Goal: Navigation & Orientation: Understand site structure

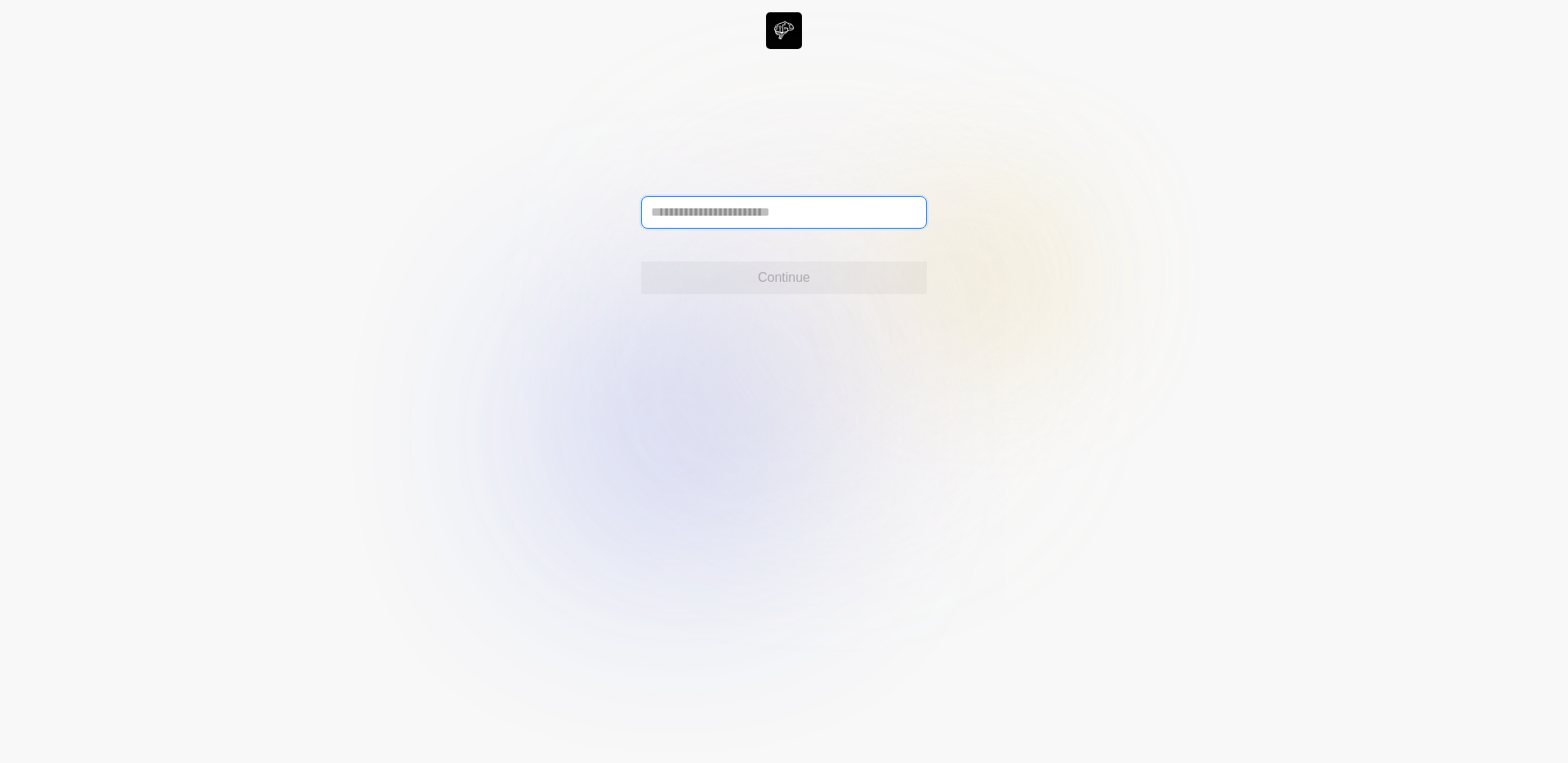
click at [729, 203] on input "text" at bounding box center [784, 212] width 286 height 33
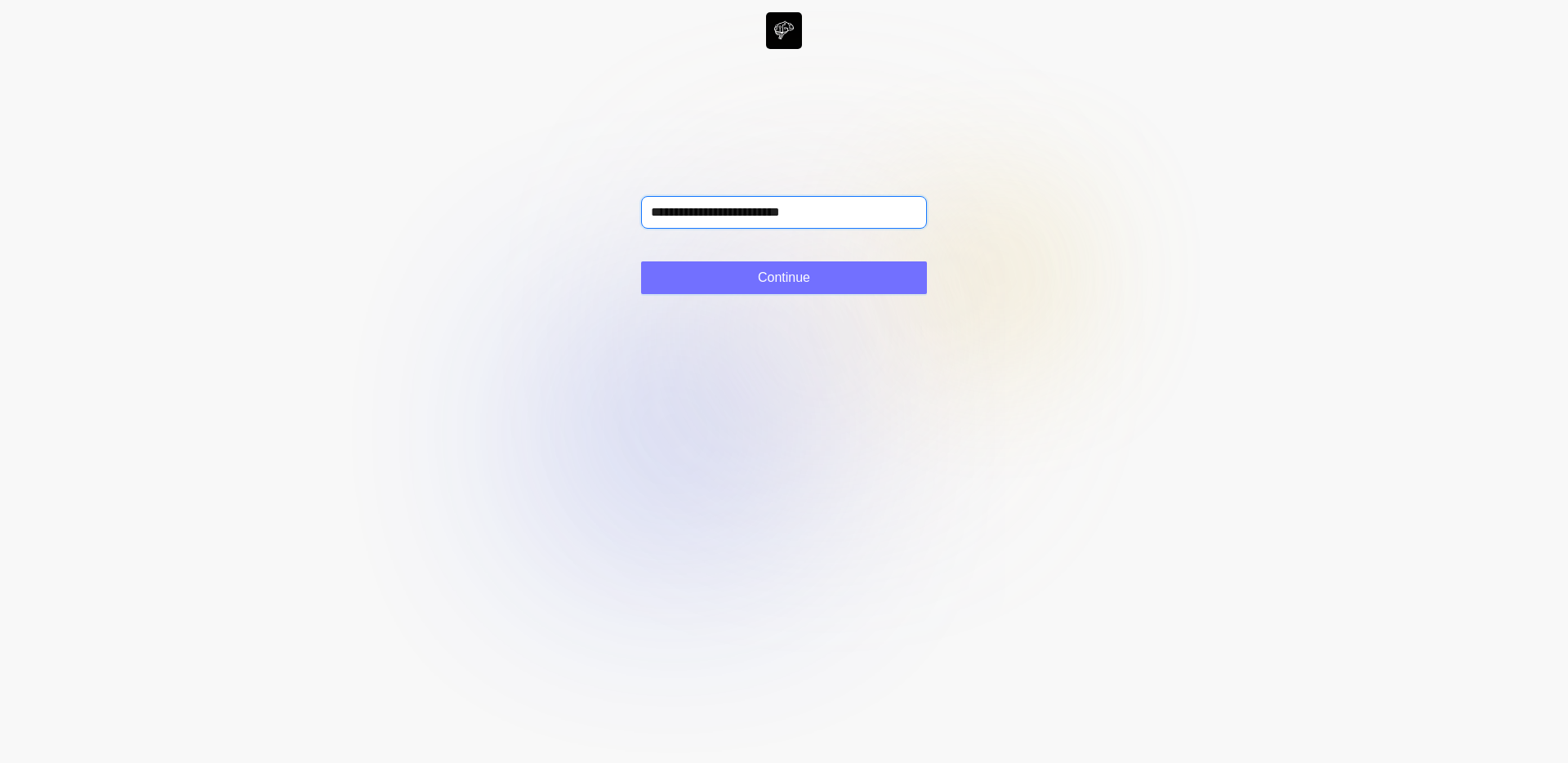
type input "**********"
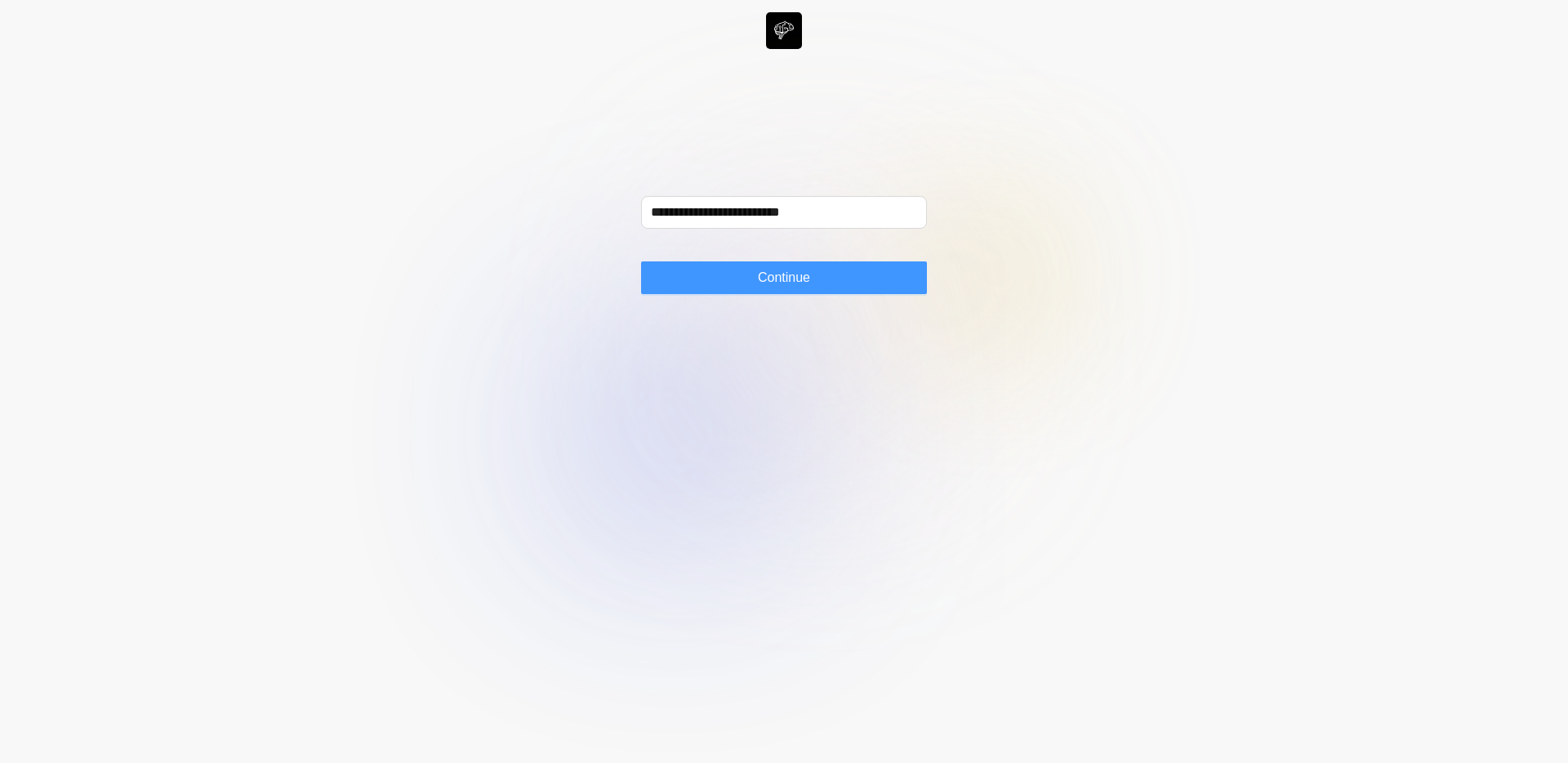
click at [860, 288] on button "Continue" at bounding box center [784, 277] width 286 height 33
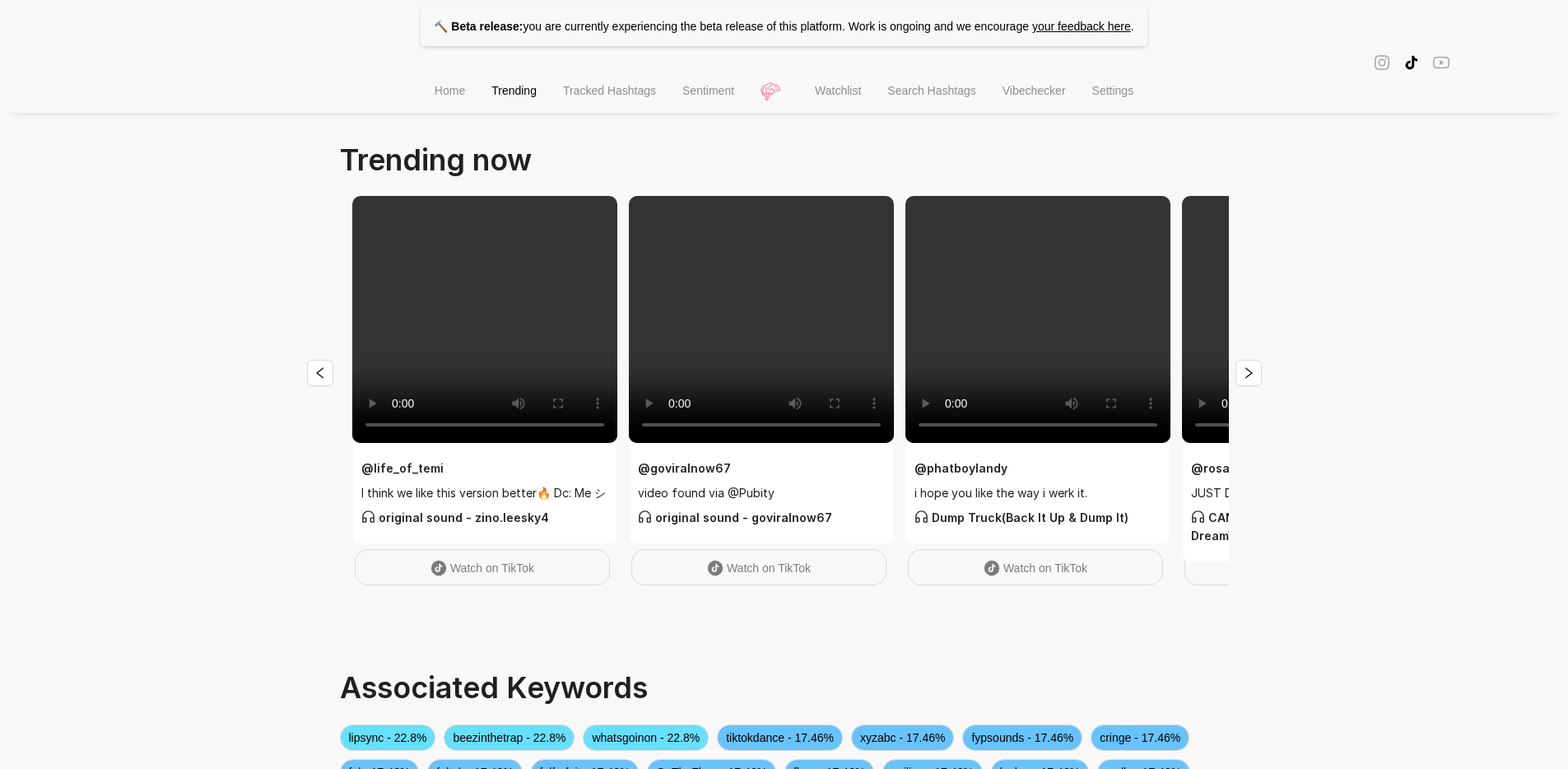
click at [446, 98] on span "Home" at bounding box center [450, 90] width 30 height 13
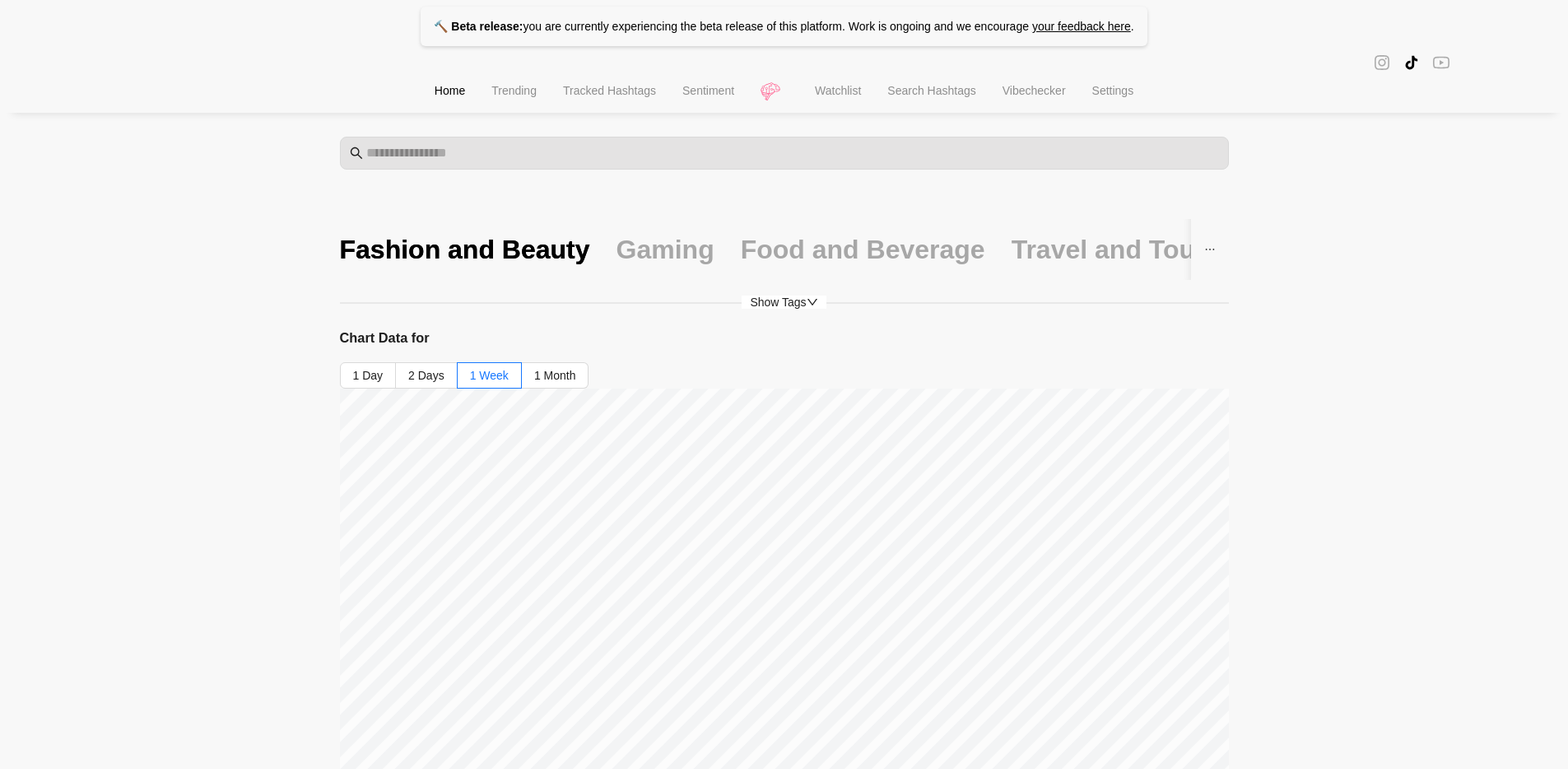
click at [499, 107] on li "Trending" at bounding box center [514, 92] width 72 height 42
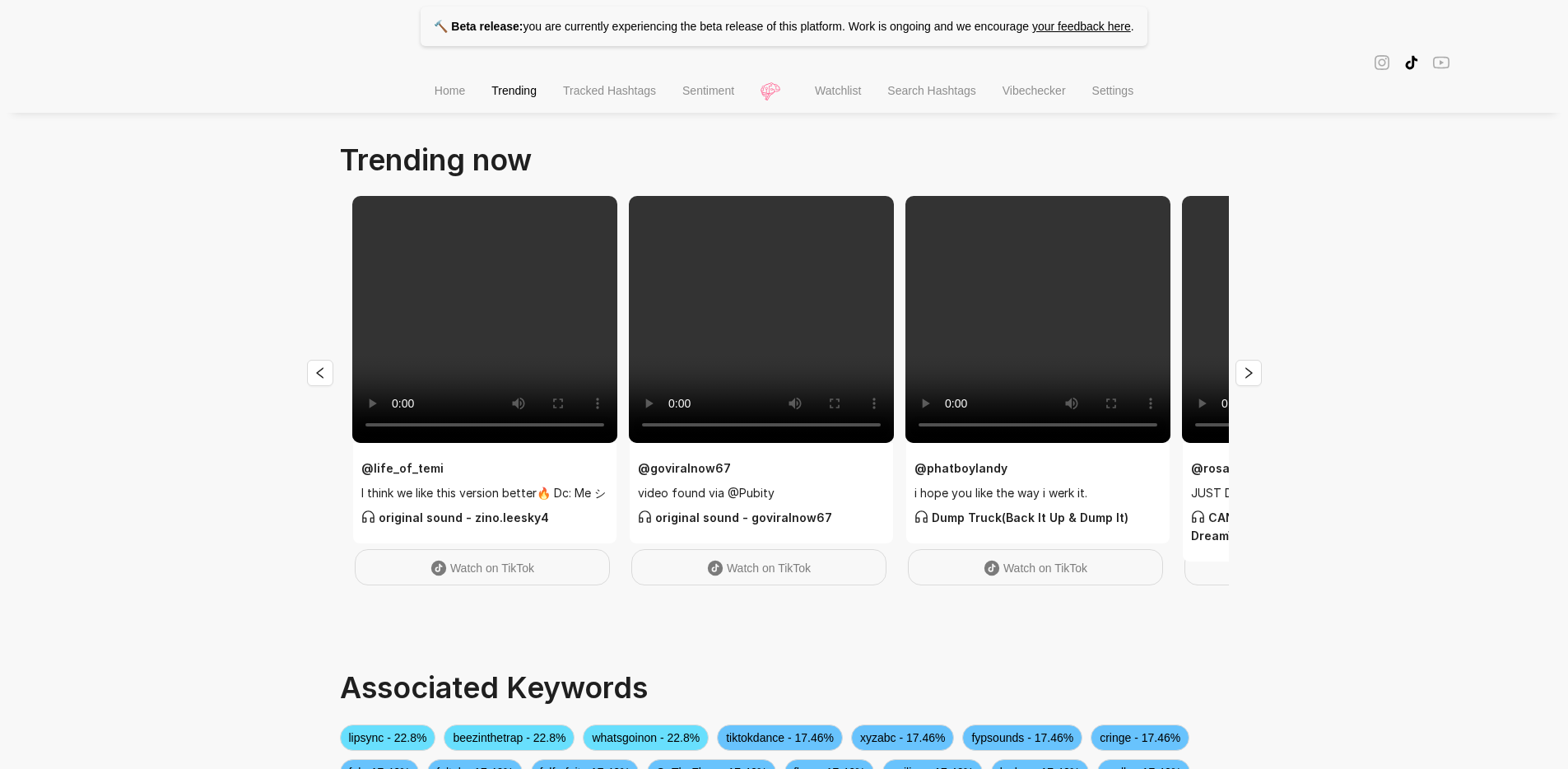
click at [575, 86] on li "Tracked Hashtags" at bounding box center [609, 92] width 119 height 42
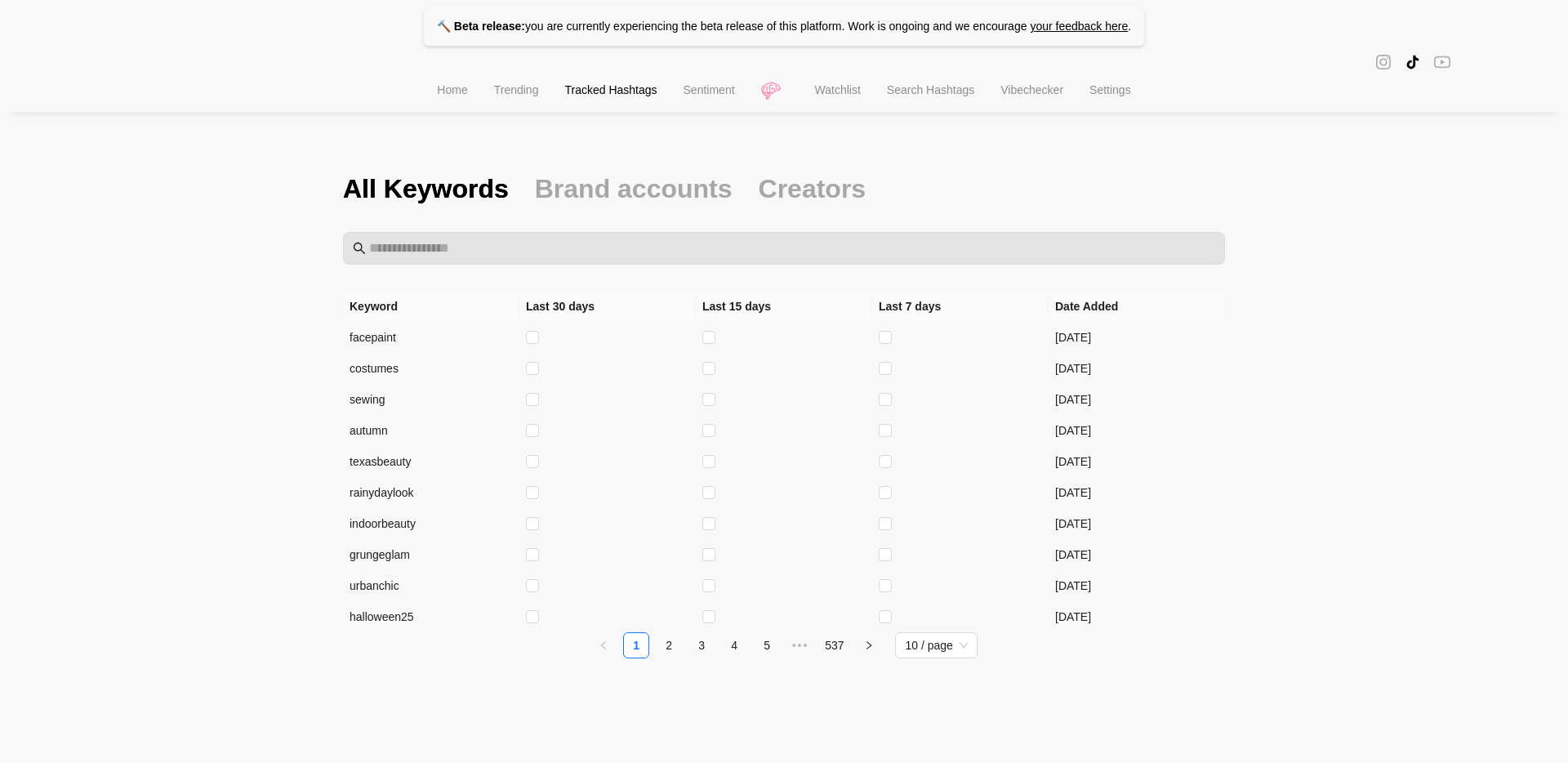
click at [704, 97] on span "Sentiment" at bounding box center [709, 90] width 51 height 13
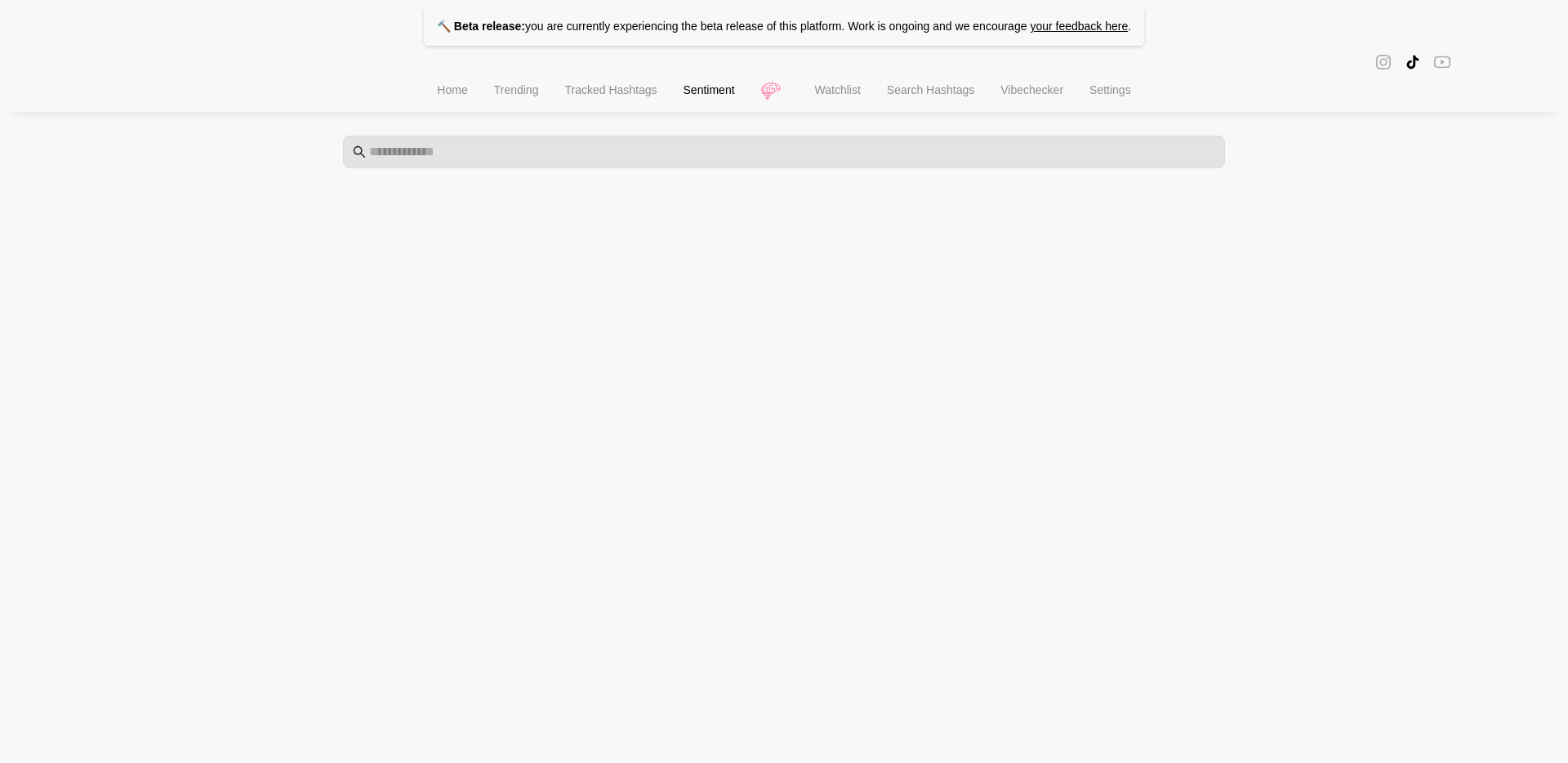
click at [842, 97] on span "Watchlist" at bounding box center [838, 90] width 46 height 13
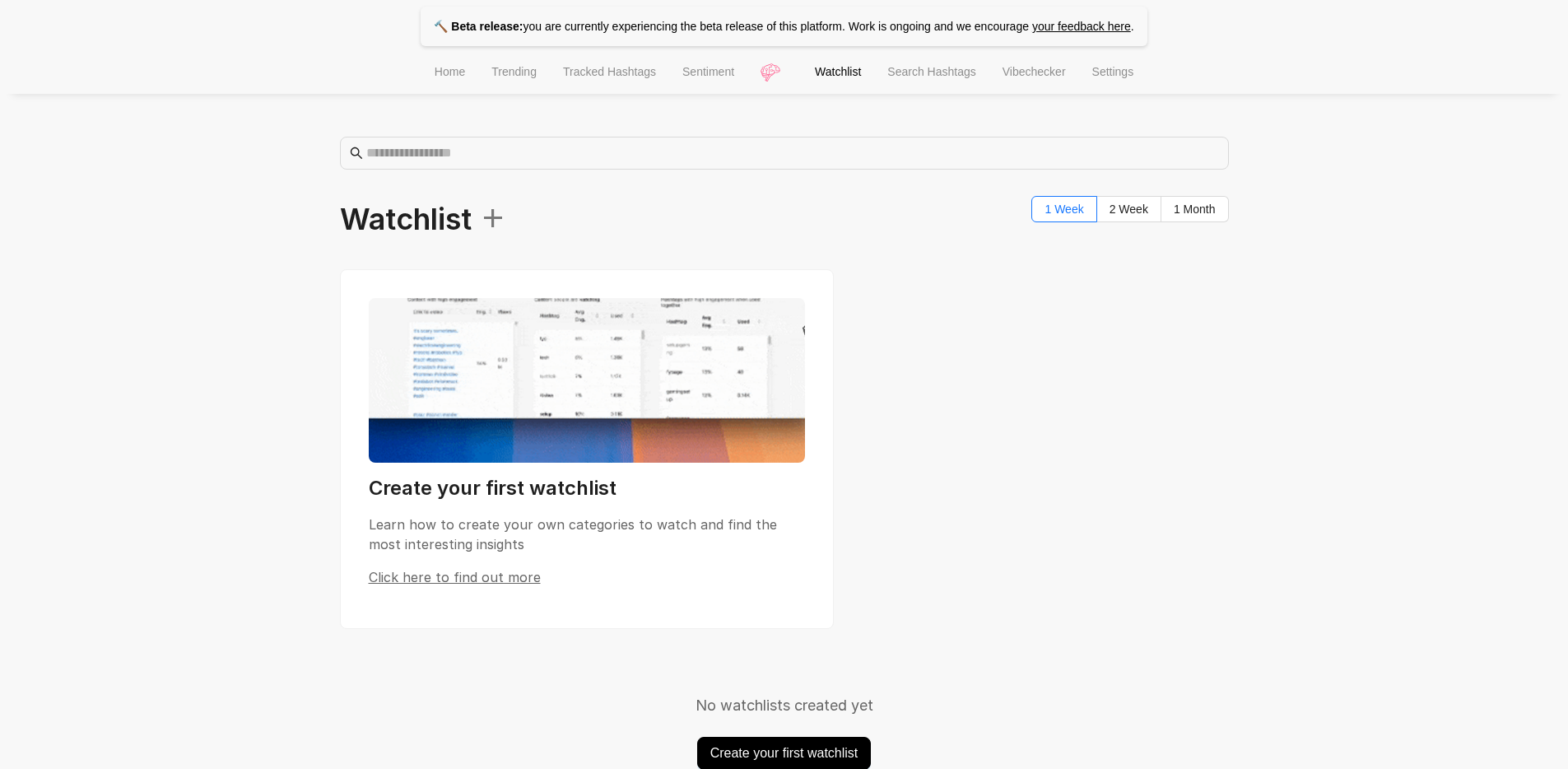
click at [958, 75] on span "Search Hashtags" at bounding box center [931, 72] width 88 height 13
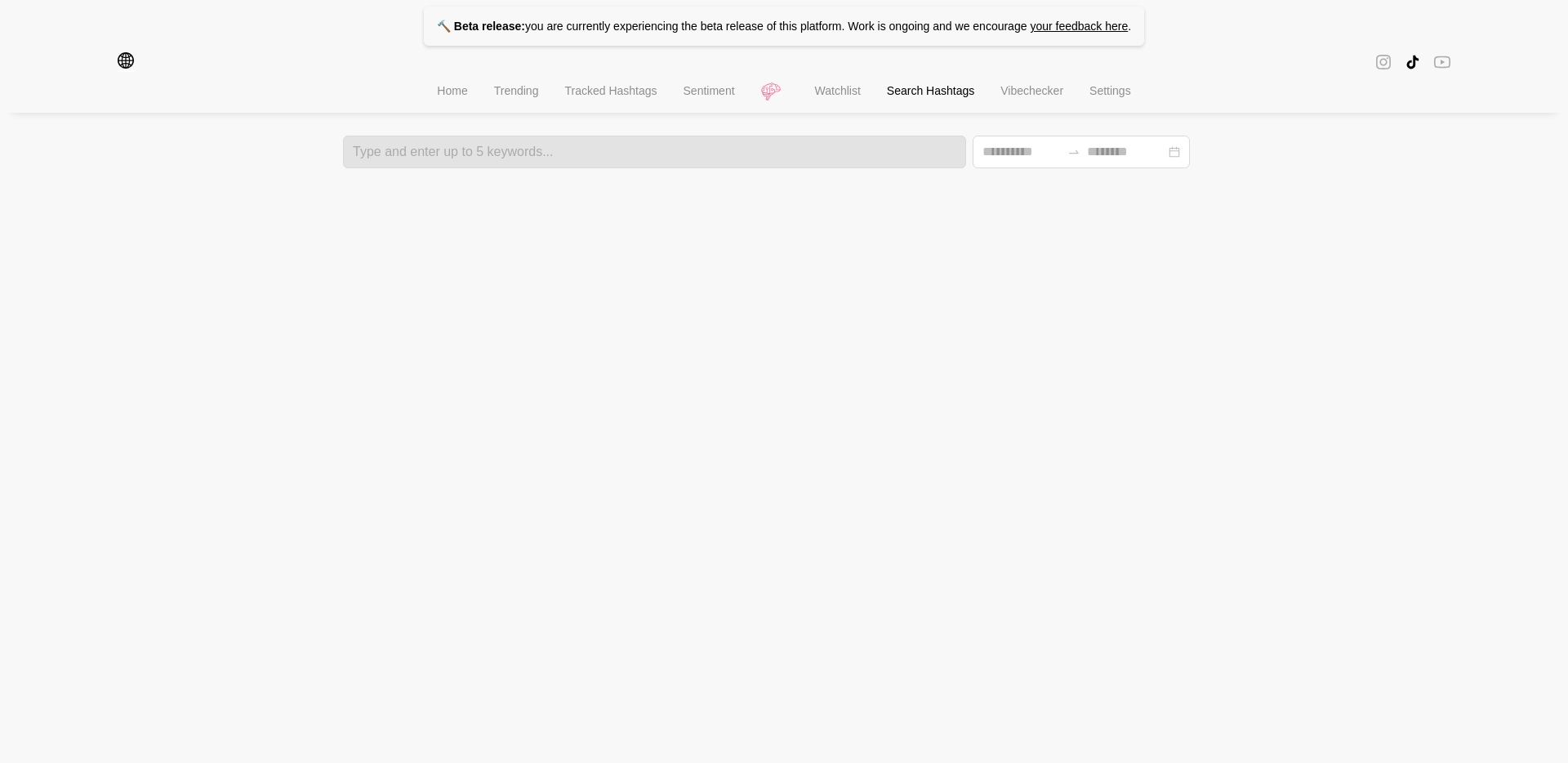
click at [1021, 87] on li "Vibechecker" at bounding box center [1032, 92] width 89 height 42
click at [1108, 97] on span "Settings" at bounding box center [1110, 90] width 42 height 13
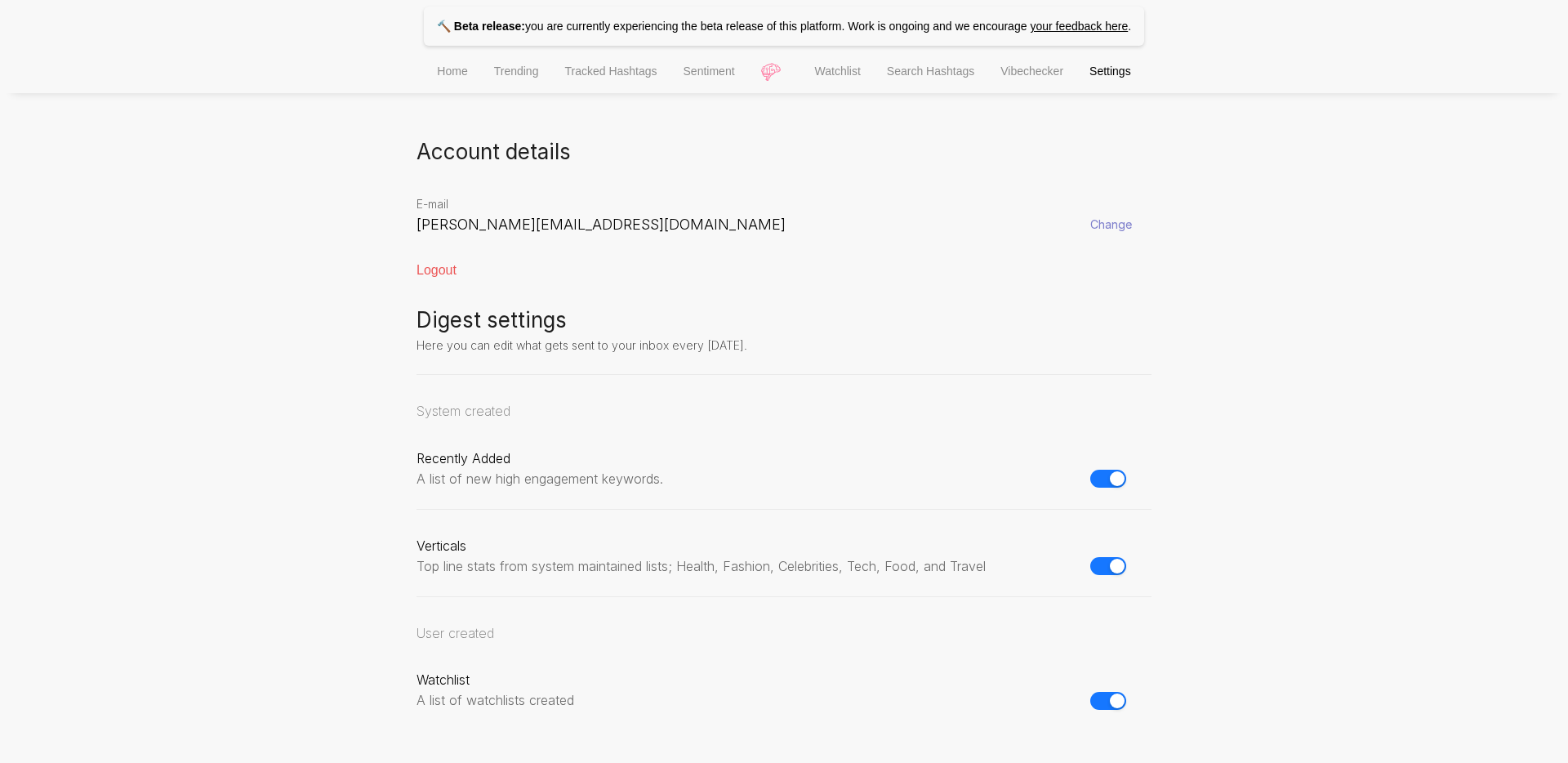
click at [448, 76] on span "Home" at bounding box center [452, 71] width 30 height 13
